Goal: Task Accomplishment & Management: Manage account settings

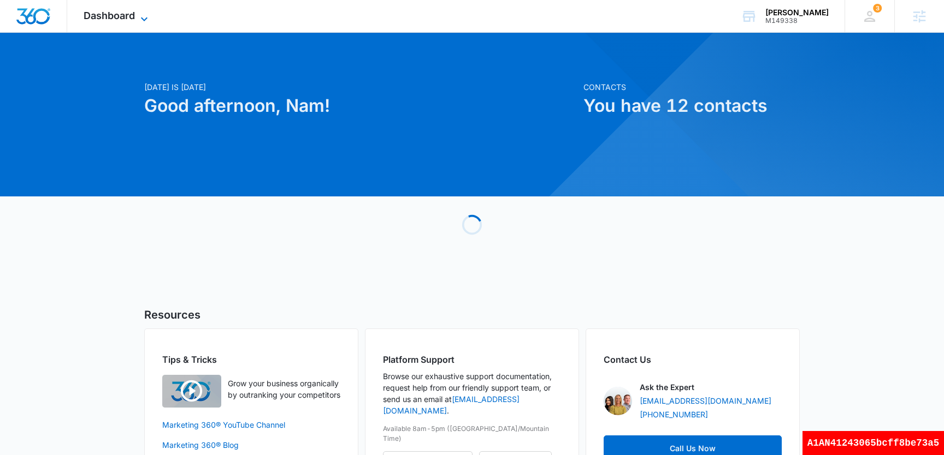
click at [105, 16] on span "Dashboard" at bounding box center [109, 15] width 51 height 11
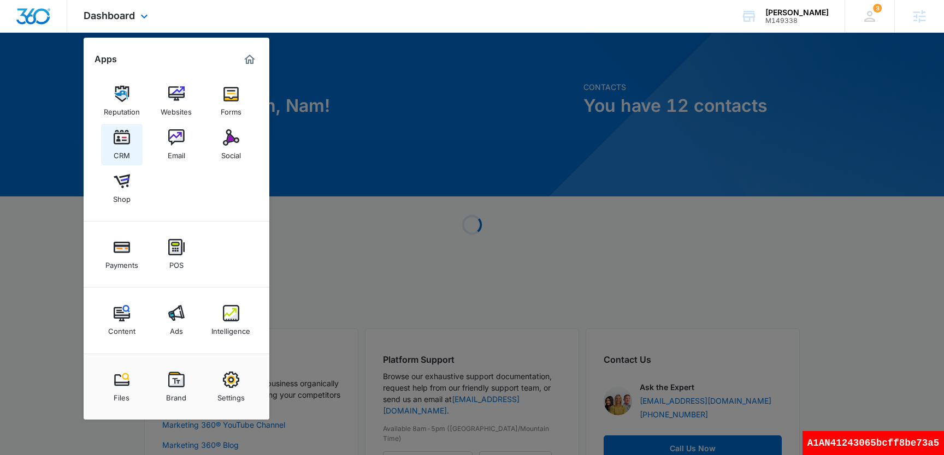
click at [133, 151] on link "CRM" at bounding box center [121, 144] width 41 height 41
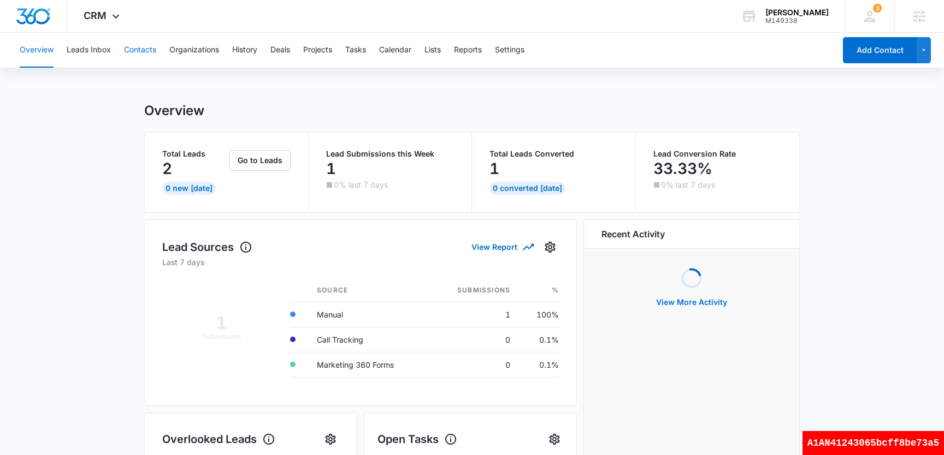
click at [146, 48] on button "Contacts" at bounding box center [140, 50] width 32 height 35
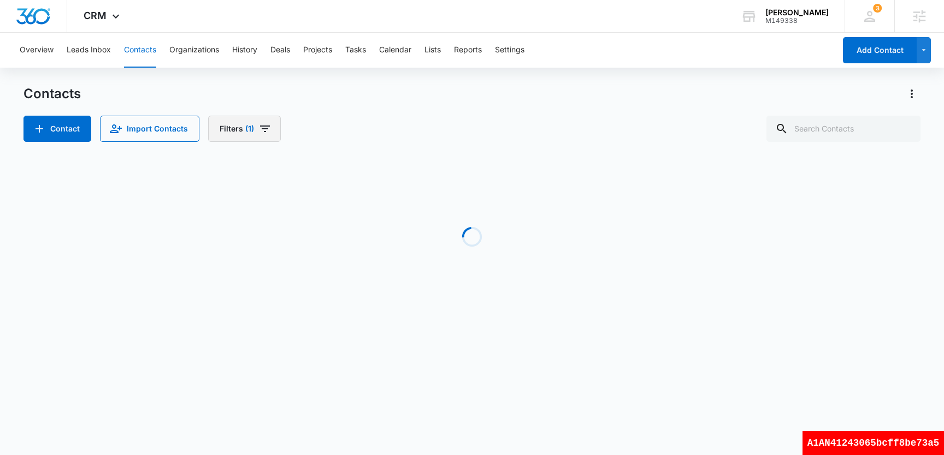
click at [258, 124] on icon "Filters" at bounding box center [264, 128] width 13 height 13
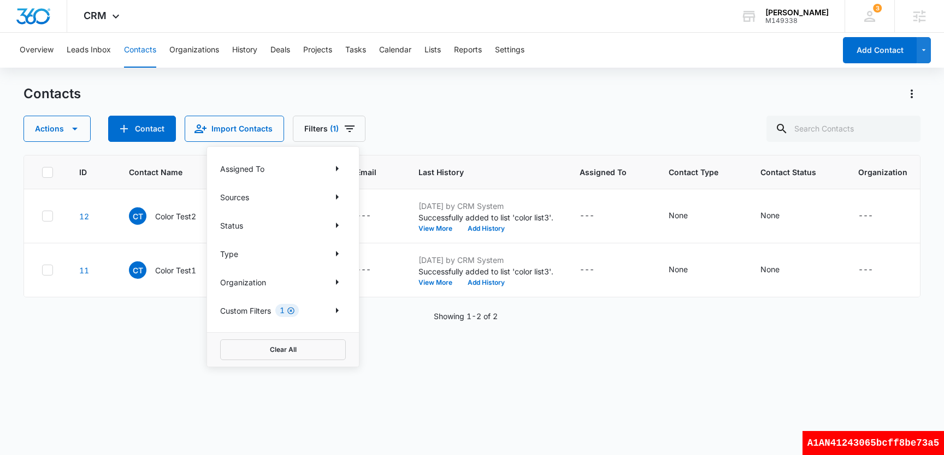
click at [291, 312] on icon "Clear" at bounding box center [290, 310] width 7 height 7
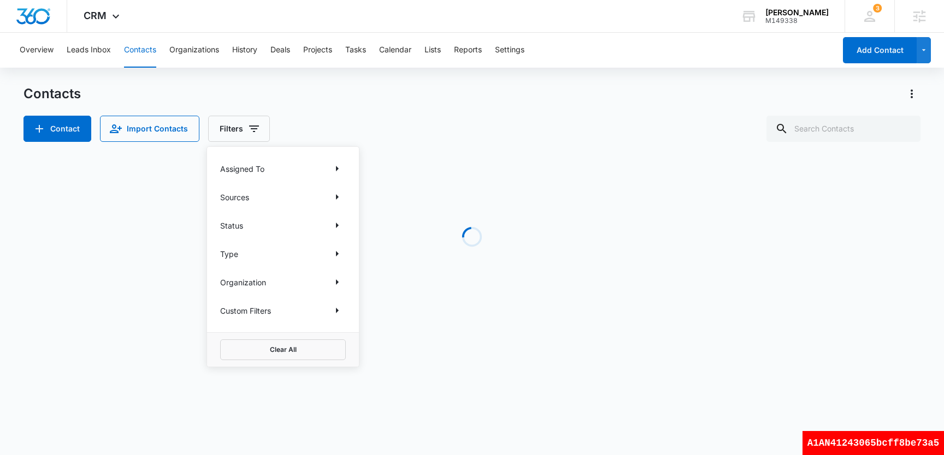
click at [462, 144] on div "Contacts Contact Import Contacts Filters Assigned To Sources Status Type Organi…" at bounding box center [471, 208] width 897 height 247
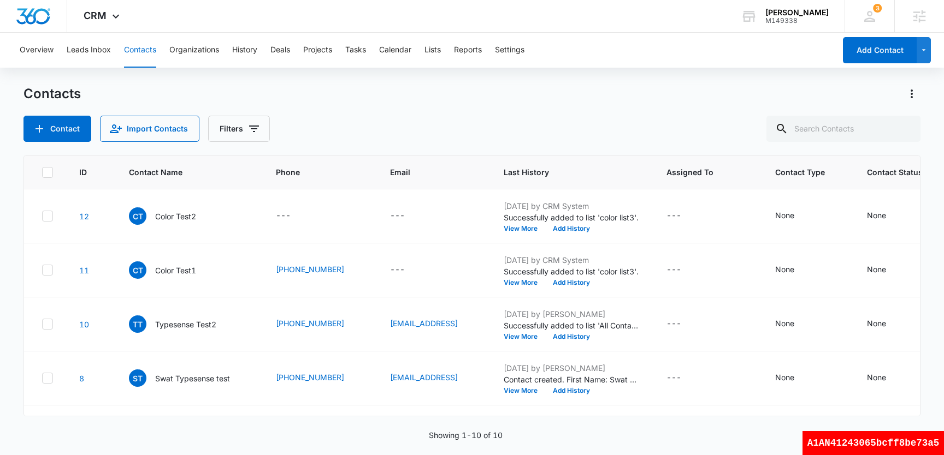
click at [48, 173] on icon at bounding box center [47, 172] width 7 height 5
click at [42, 173] on input "checkbox" at bounding box center [41, 172] width 1 height 1
checkbox input "true"
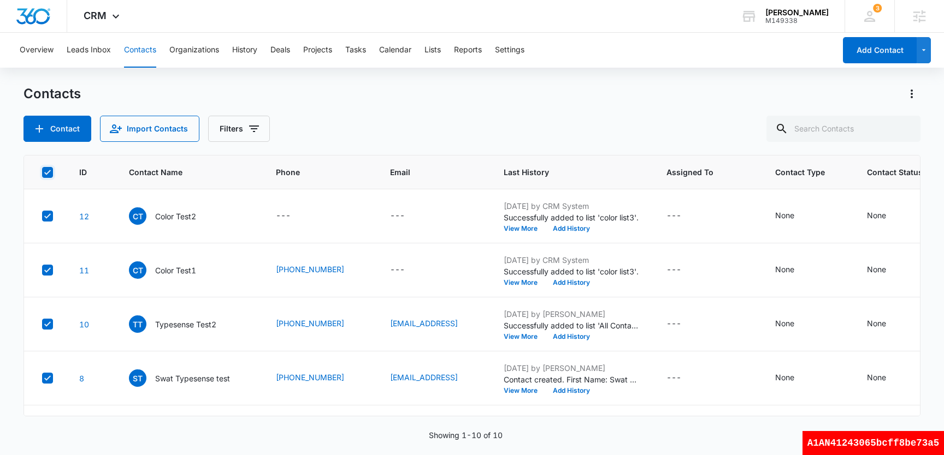
checkbox input "true"
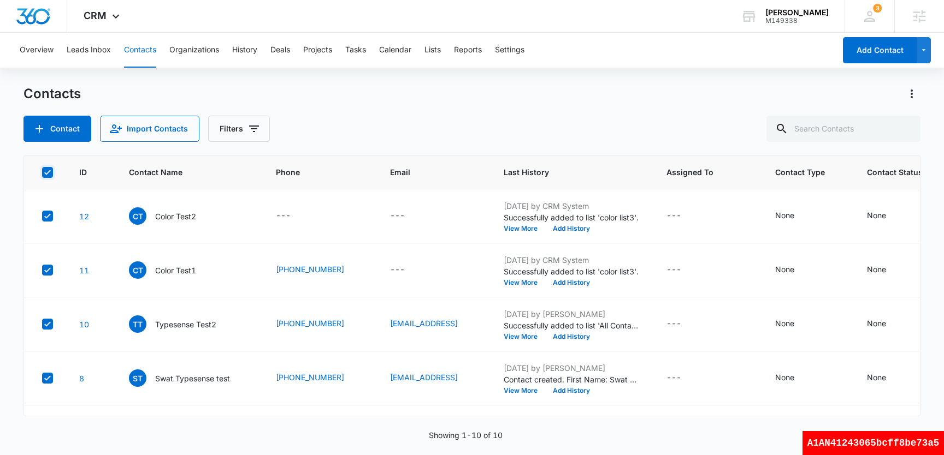
checkbox input "true"
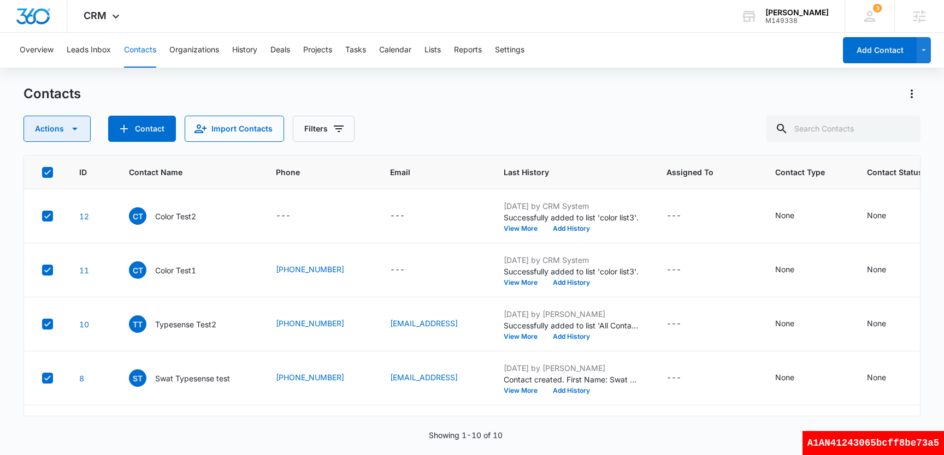
click at [73, 134] on icon "button" at bounding box center [74, 128] width 13 height 13
click at [86, 199] on div "Assign Type" at bounding box center [61, 197] width 49 height 8
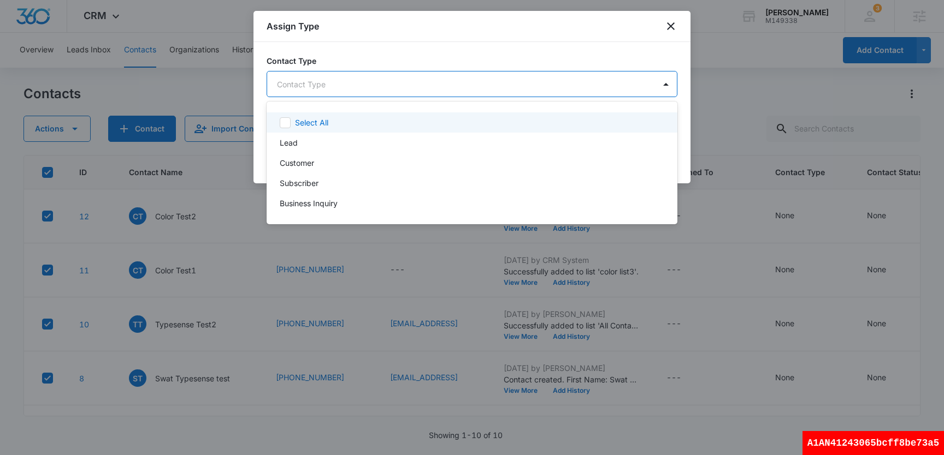
click at [406, 86] on body "CRM Apps Reputation Websites Forms CRM Email Social Shop Payments POS Content A…" at bounding box center [472, 227] width 944 height 455
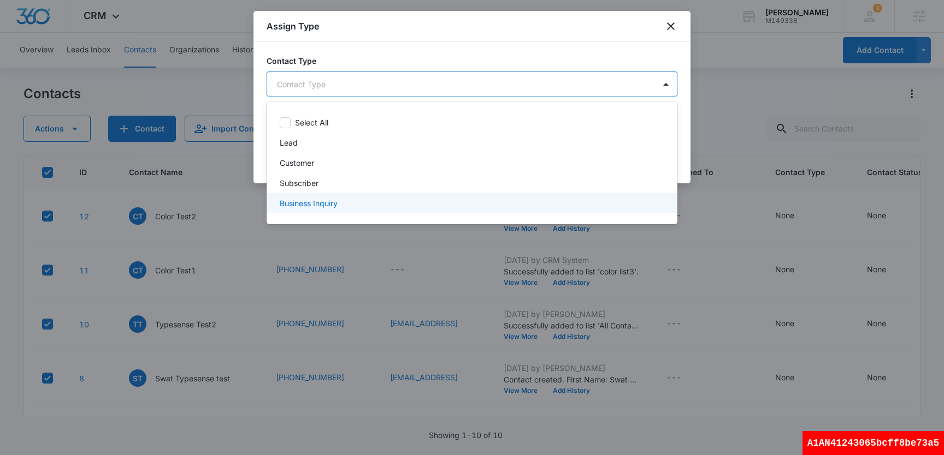
click at [347, 207] on div "Business Inquiry" at bounding box center [471, 203] width 382 height 11
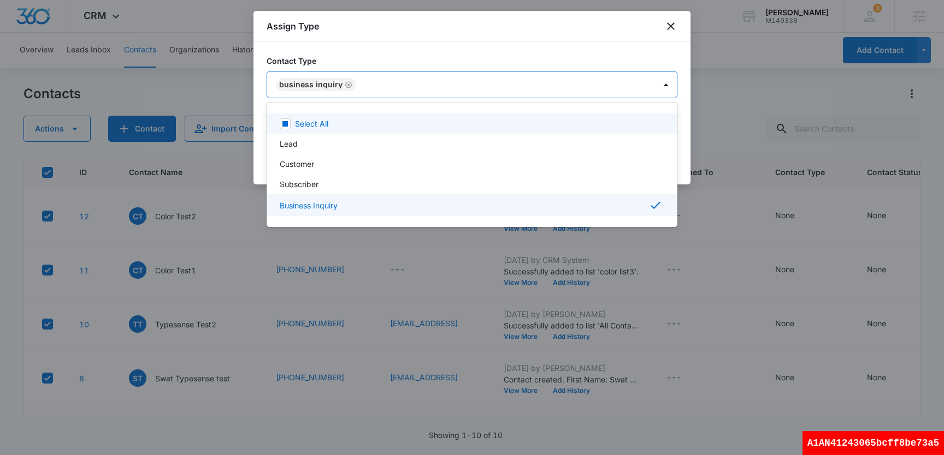
click at [543, 52] on div at bounding box center [472, 227] width 944 height 455
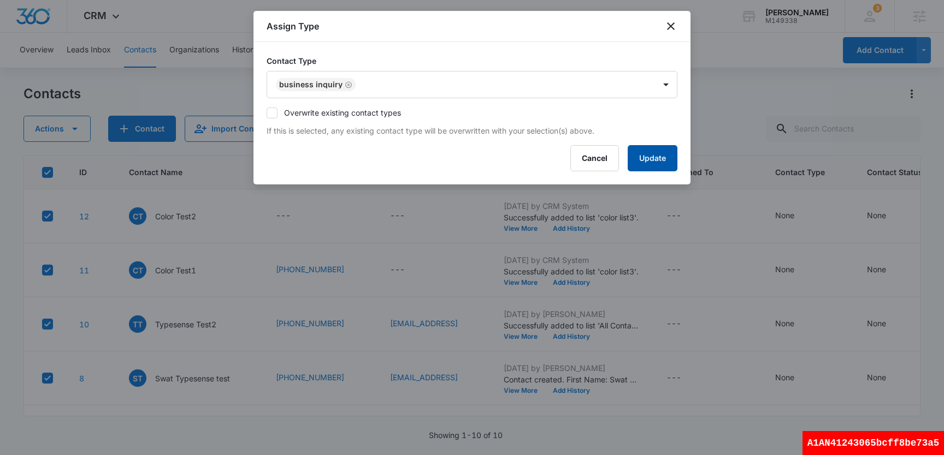
click at [663, 151] on button "Update" at bounding box center [652, 158] width 50 height 26
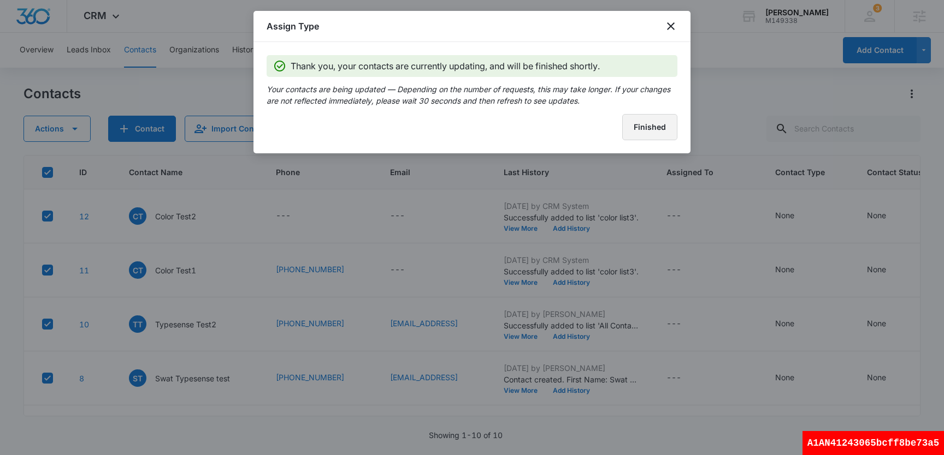
click at [638, 128] on button "Finished" at bounding box center [649, 127] width 55 height 26
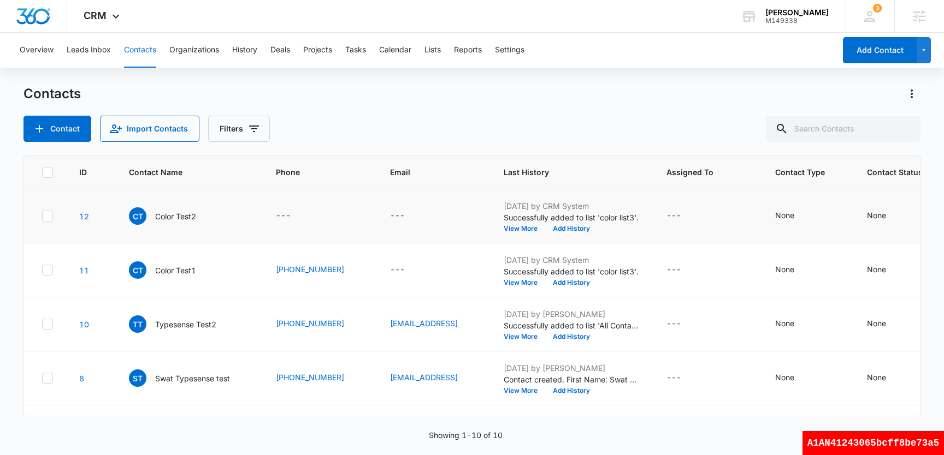
scroll to position [313, 0]
click at [245, 139] on button "Filters" at bounding box center [239, 129] width 62 height 26
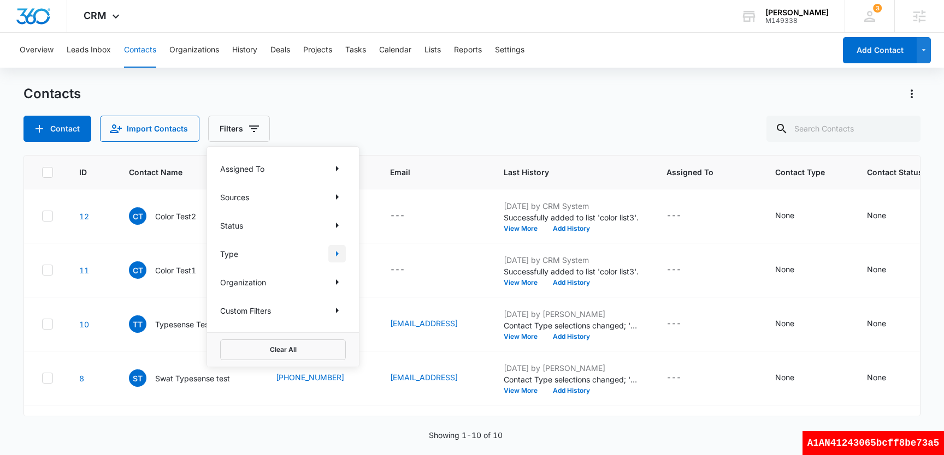
click at [337, 255] on icon "Show Type filters" at bounding box center [337, 253] width 3 height 5
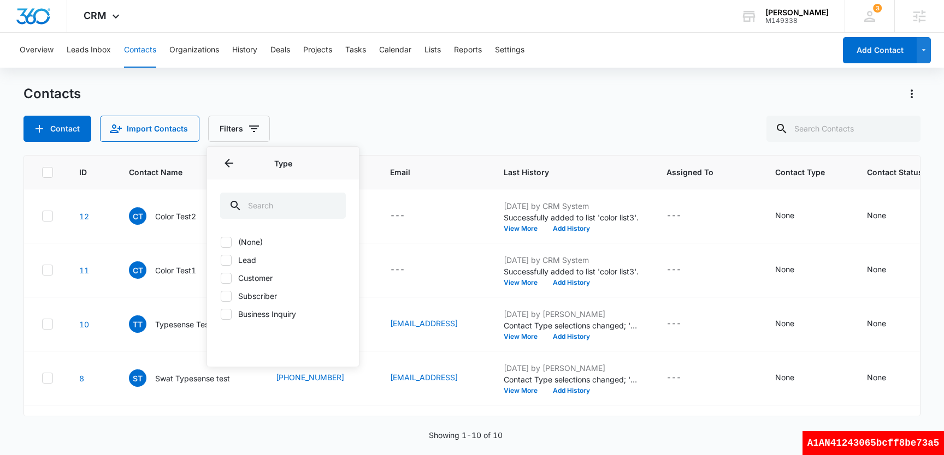
click at [225, 317] on icon at bounding box center [226, 315] width 10 height 10
click at [221, 315] on input "Business Inquiry" at bounding box center [220, 314] width 1 height 1
checkbox input "true"
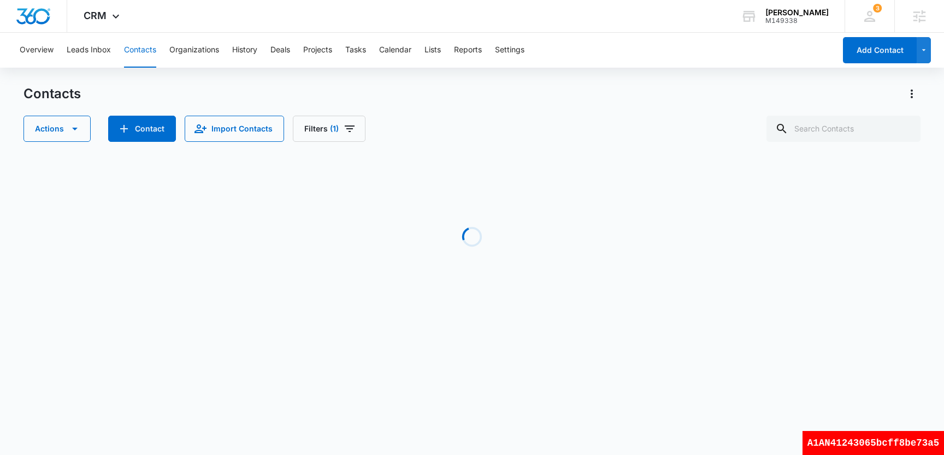
click at [428, 143] on div "Contacts Actions Contact Import Contacts Filters (1) Loading No Results Showing…" at bounding box center [471, 208] width 897 height 247
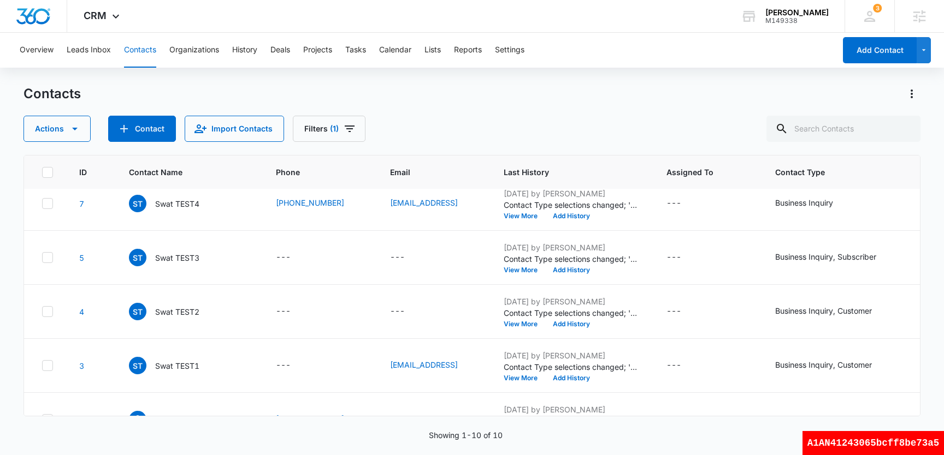
scroll to position [313, 0]
